Goal: Task Accomplishment & Management: Complete application form

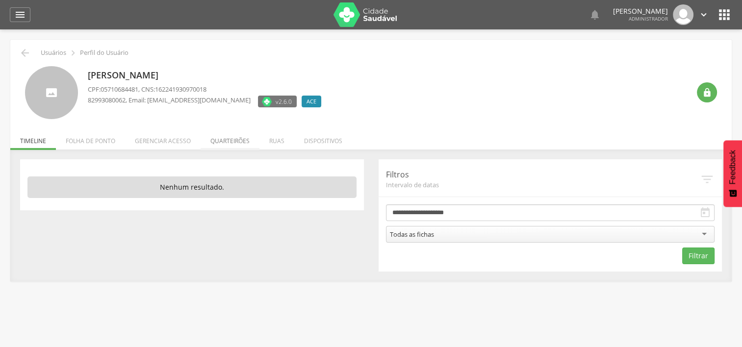
click at [237, 146] on li "Quarteirões" at bounding box center [230, 138] width 59 height 23
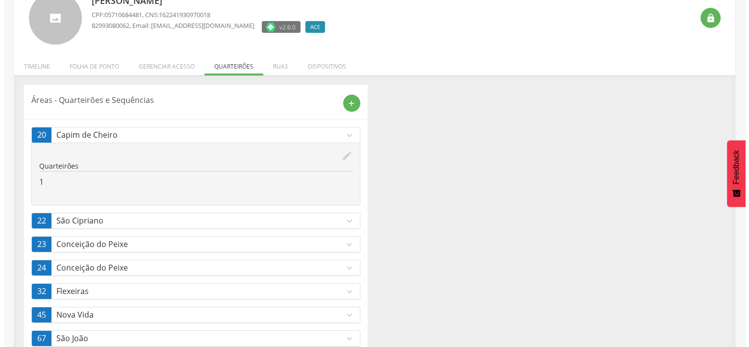
scroll to position [80, 0]
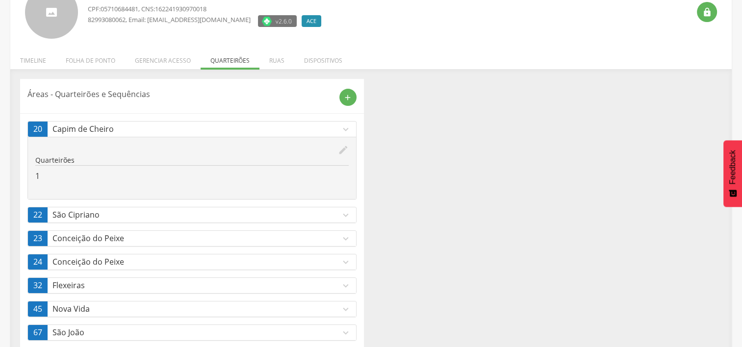
click at [311, 286] on p "Flexeiras" at bounding box center [196, 285] width 288 height 11
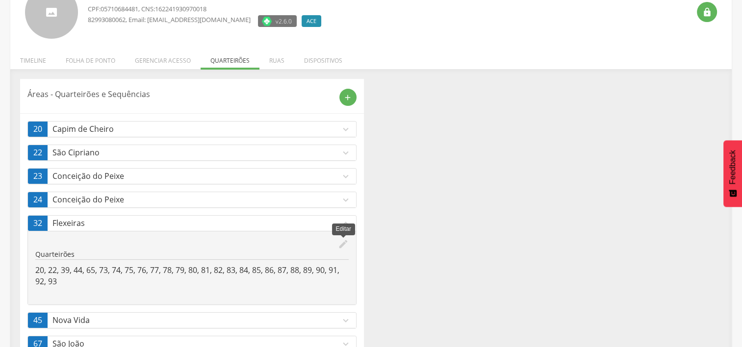
click at [342, 243] on icon "edit" at bounding box center [343, 244] width 11 height 11
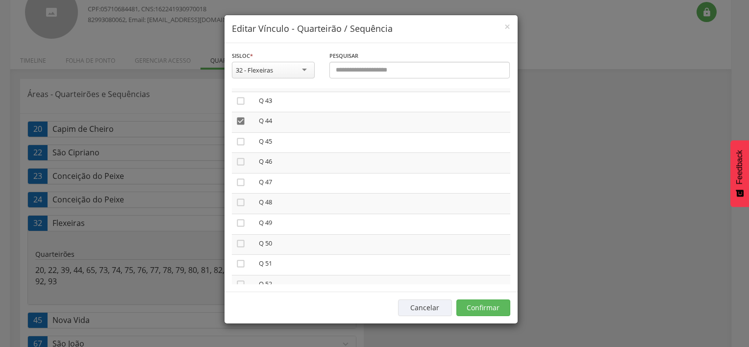
scroll to position [896, 0]
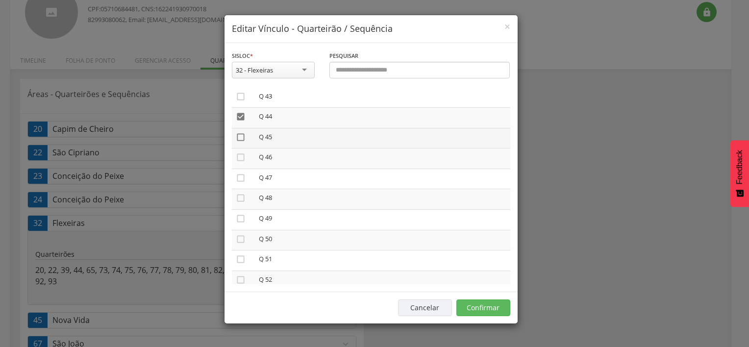
click at [240, 142] on icon "" at bounding box center [241, 137] width 10 height 10
click at [239, 162] on icon "" at bounding box center [241, 157] width 10 height 10
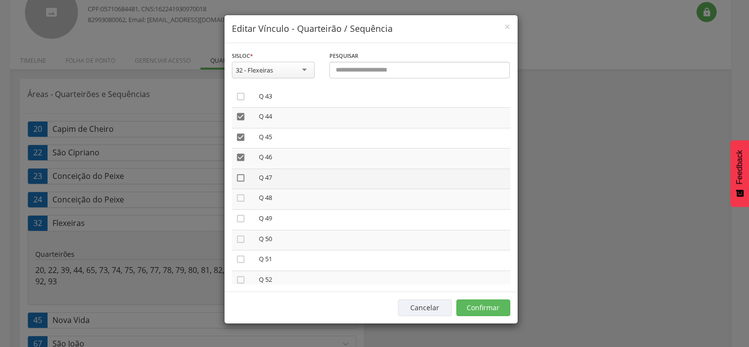
click at [240, 180] on icon "" at bounding box center [241, 178] width 10 height 10
click at [240, 201] on icon "" at bounding box center [241, 198] width 10 height 10
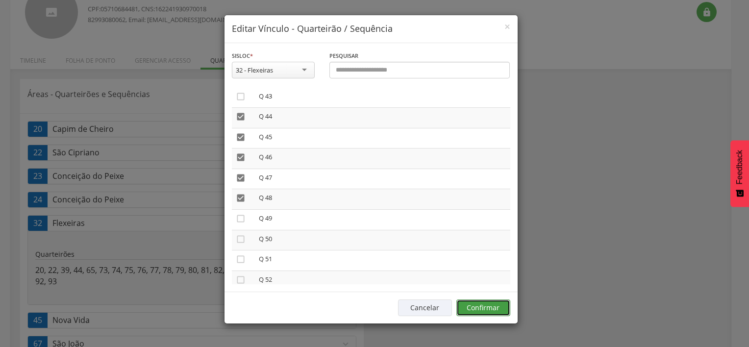
click at [472, 304] on button "Confirmar" at bounding box center [483, 308] width 54 height 17
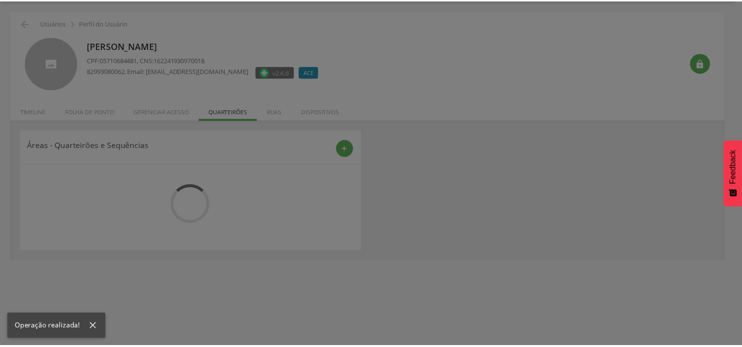
scroll to position [29, 0]
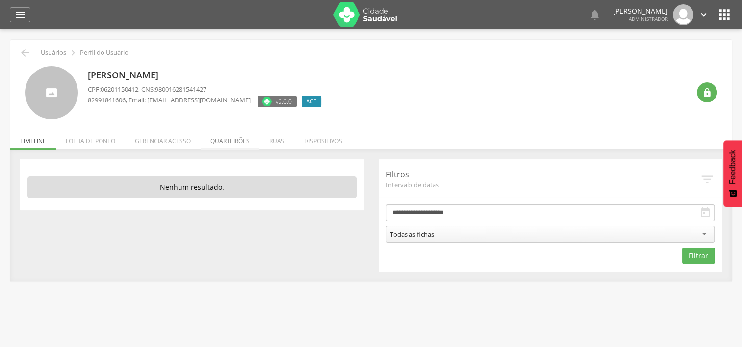
click at [230, 139] on li "Quarteirões" at bounding box center [230, 138] width 59 height 23
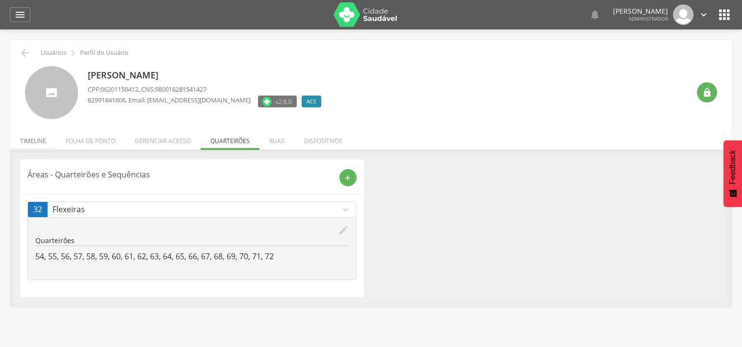
click at [37, 141] on li "Timeline" at bounding box center [33, 138] width 46 height 23
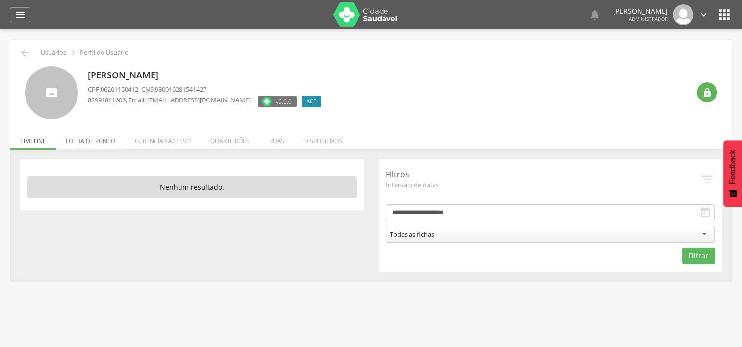
click at [80, 137] on li "Folha de ponto" at bounding box center [90, 138] width 69 height 23
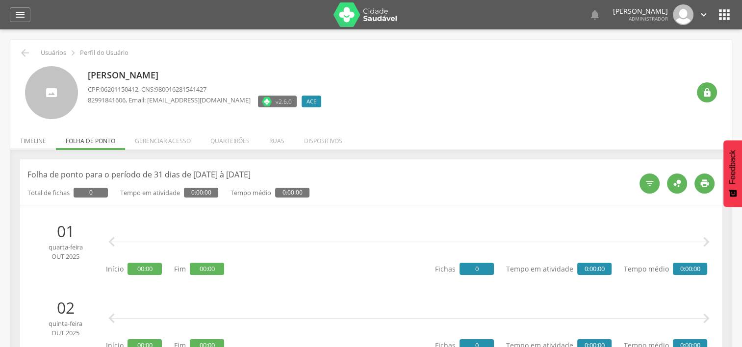
click at [35, 139] on li "Timeline" at bounding box center [33, 138] width 46 height 23
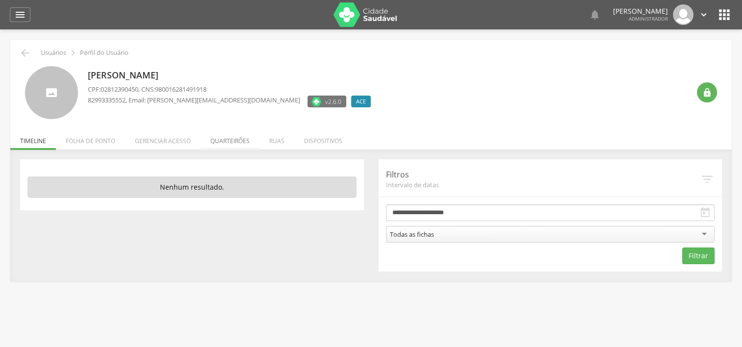
click at [228, 140] on li "Quarteirões" at bounding box center [230, 138] width 59 height 23
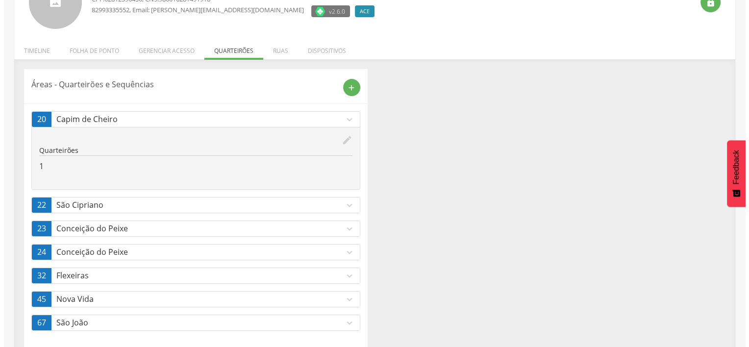
scroll to position [97, 0]
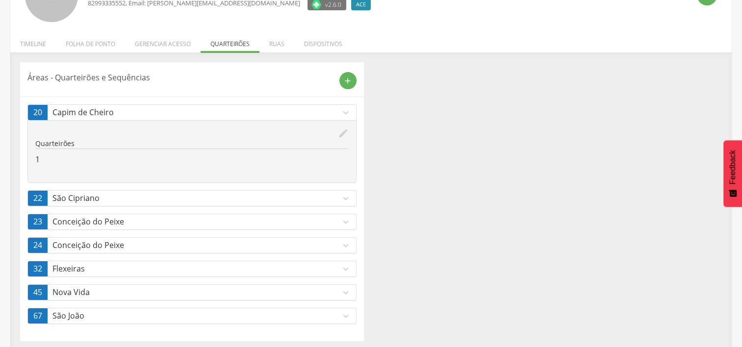
click at [342, 265] on icon "expand_more" at bounding box center [345, 269] width 11 height 11
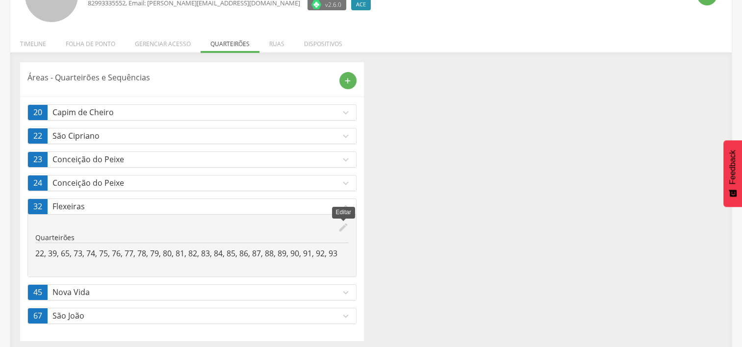
click at [344, 229] on icon "edit" at bounding box center [343, 227] width 11 height 11
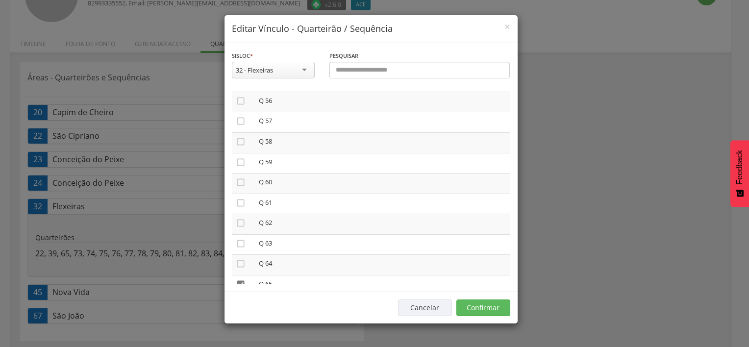
scroll to position [1161, 0]
click at [238, 182] on icon "" at bounding box center [241, 178] width 10 height 10
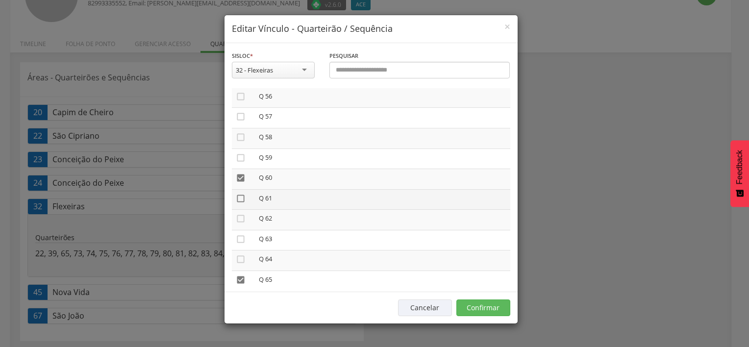
click at [241, 203] on icon "" at bounding box center [241, 199] width 10 height 10
click at [241, 224] on icon "" at bounding box center [241, 219] width 10 height 10
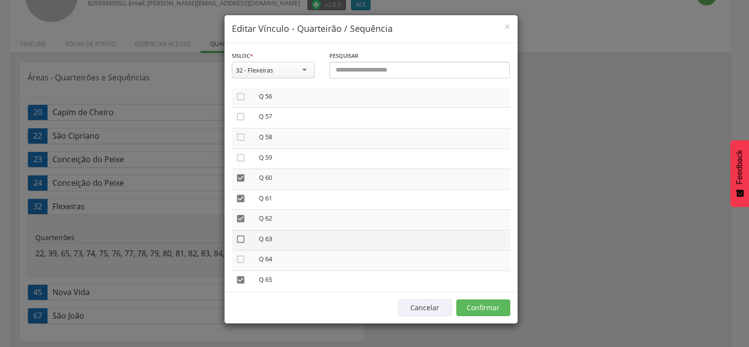
click at [241, 241] on icon "" at bounding box center [241, 239] width 10 height 10
click at [483, 303] on button "Confirmar" at bounding box center [483, 308] width 54 height 17
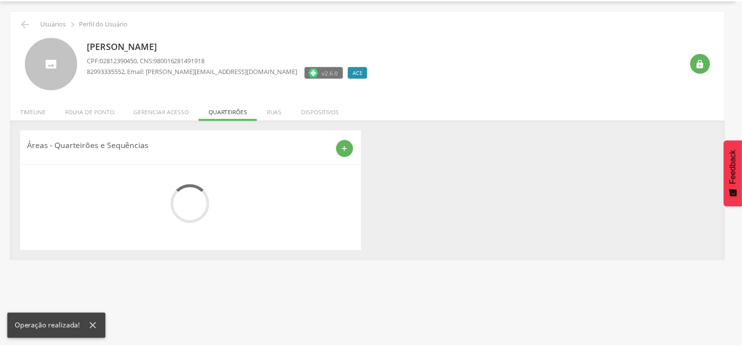
scroll to position [97, 0]
